Goal: Find specific page/section: Find specific page/section

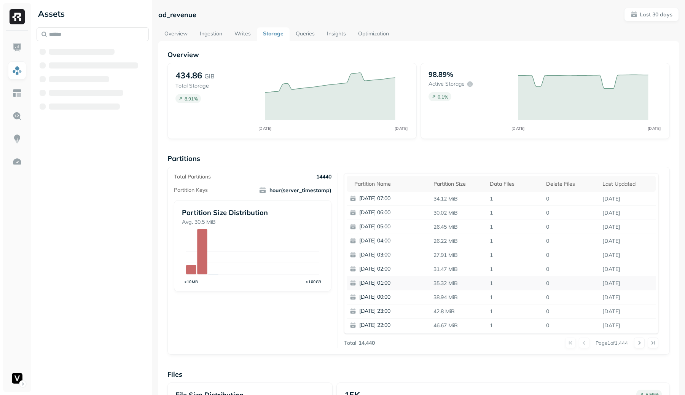
scroll to position [1, 0]
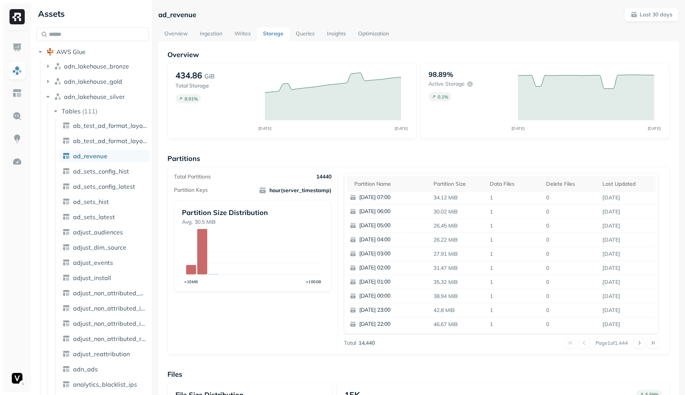
click at [242, 32] on link "Writes" at bounding box center [242, 34] width 29 height 14
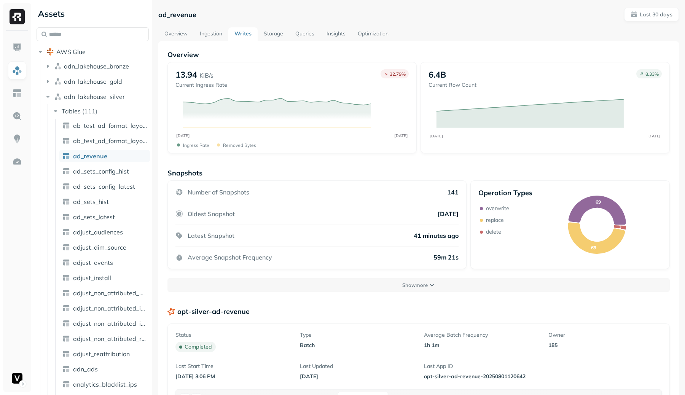
scroll to position [127, 0]
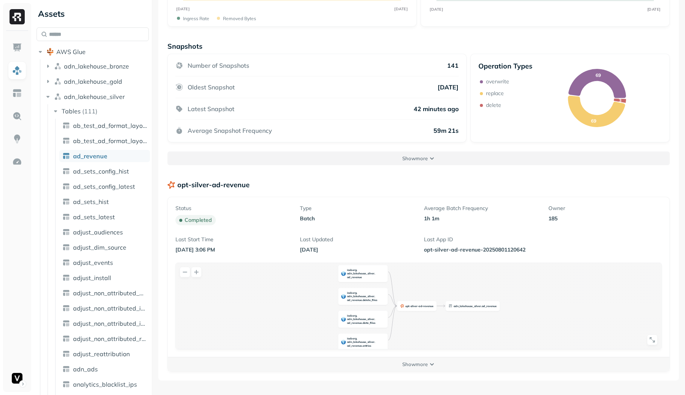
click at [431, 159] on button "Show more" at bounding box center [418, 158] width 502 height 14
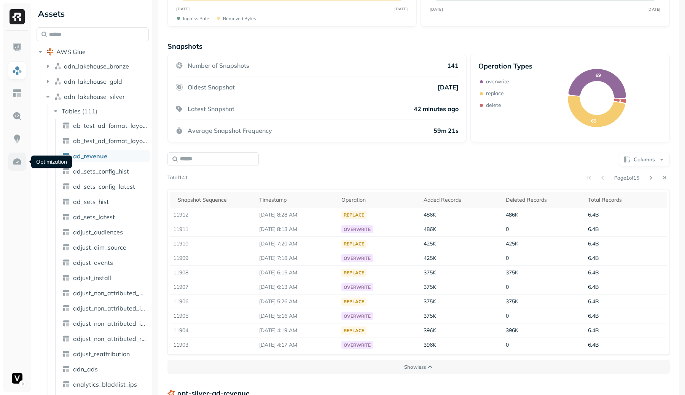
click at [14, 163] on img at bounding box center [17, 162] width 10 height 10
